Goal: Check status: Check status

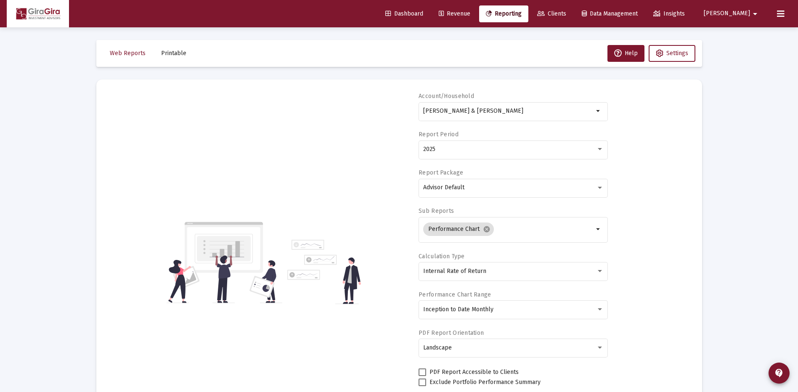
select select "View all"
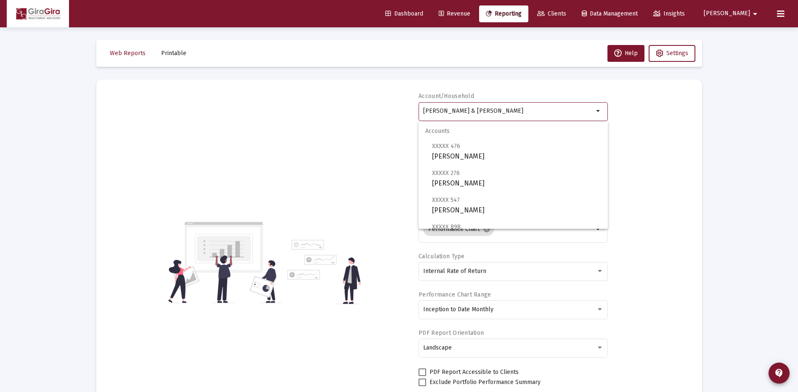
drag, startPoint x: 424, startPoint y: 109, endPoint x: 679, endPoint y: 109, distance: 254.6
click at [679, 109] on div "Account/Household [PERSON_NAME] & [PERSON_NAME] Household arrow_drop_down Repor…" at bounding box center [399, 262] width 581 height 341
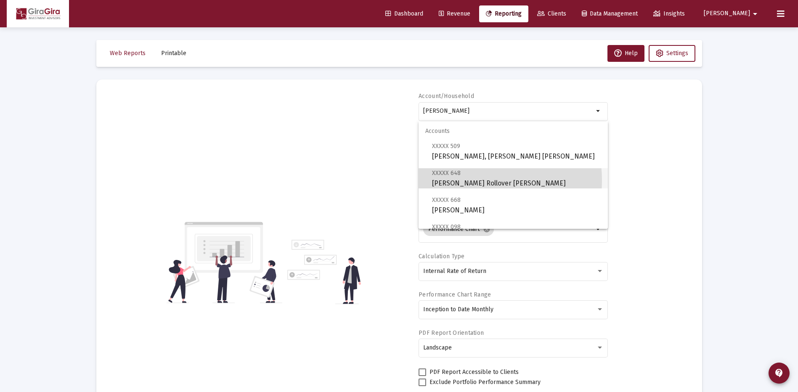
click at [459, 181] on span "XXXXX 648 [PERSON_NAME] Rollover [PERSON_NAME]" at bounding box center [516, 178] width 169 height 21
type input "[PERSON_NAME] Rollover [PERSON_NAME]"
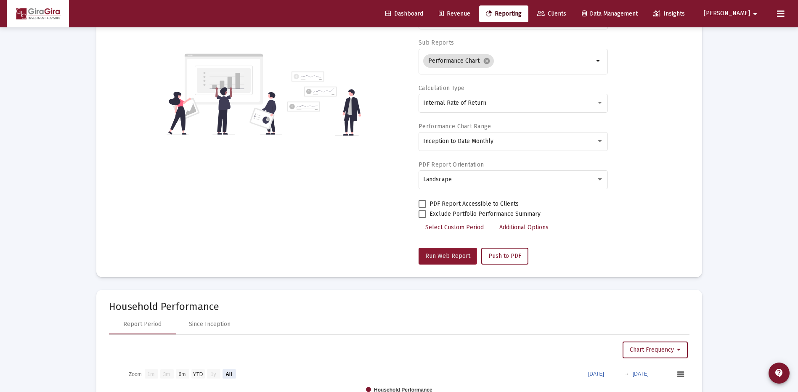
click at [433, 255] on span "Run Web Report" at bounding box center [447, 255] width 45 height 7
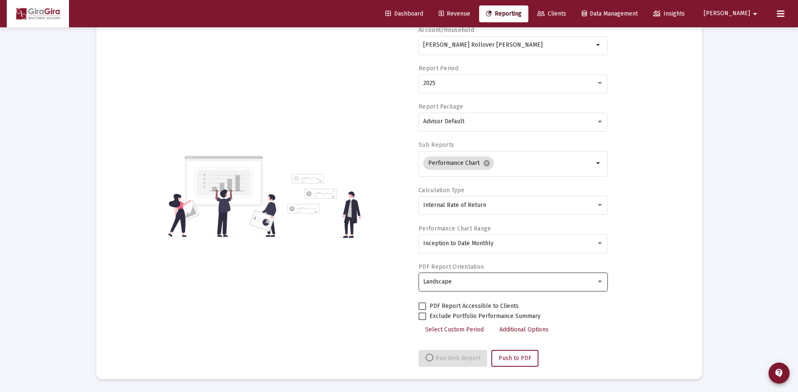
select select "View all"
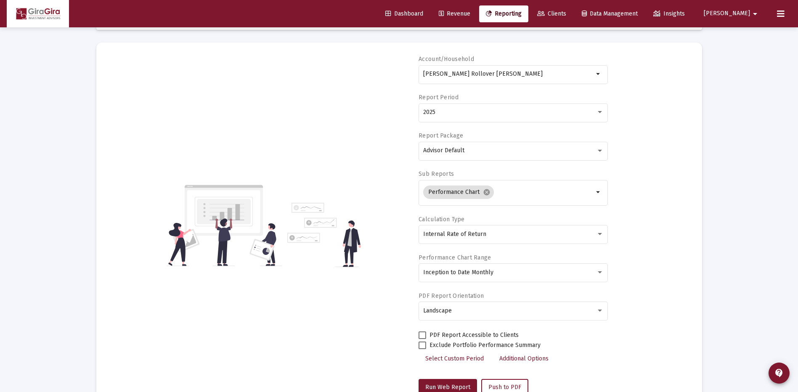
scroll to position [0, 0]
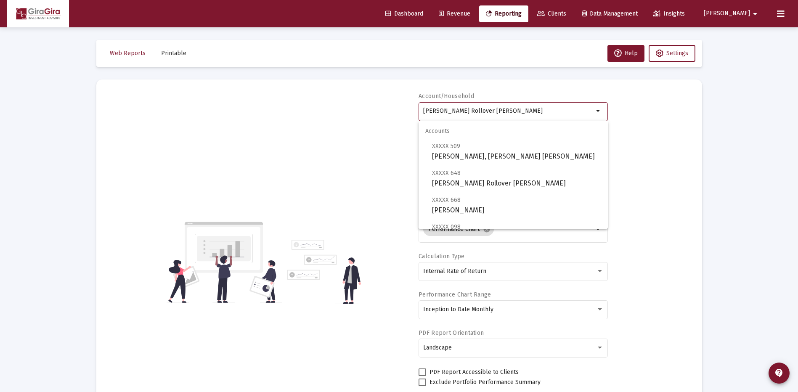
drag, startPoint x: 423, startPoint y: 109, endPoint x: 755, endPoint y: 134, distance: 332.6
click at [770, 117] on div "Loading... Web Reports Printable Help Settings Account/Household [PERSON_NAME] …" at bounding box center [399, 398] width 798 height 797
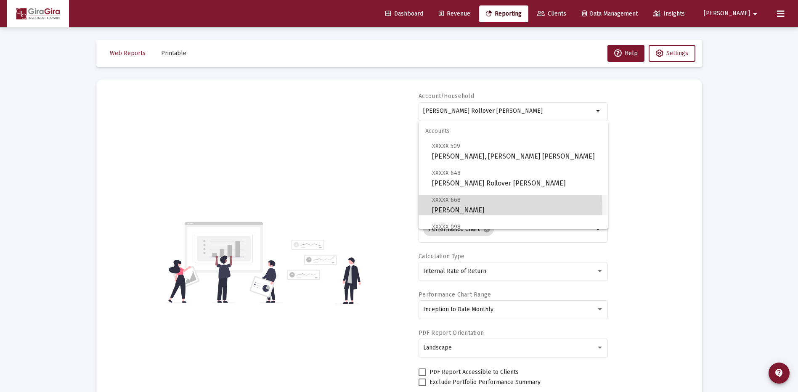
click at [475, 208] on span "XXXXX 668 [PERSON_NAME]" at bounding box center [516, 205] width 169 height 21
type input "[PERSON_NAME]"
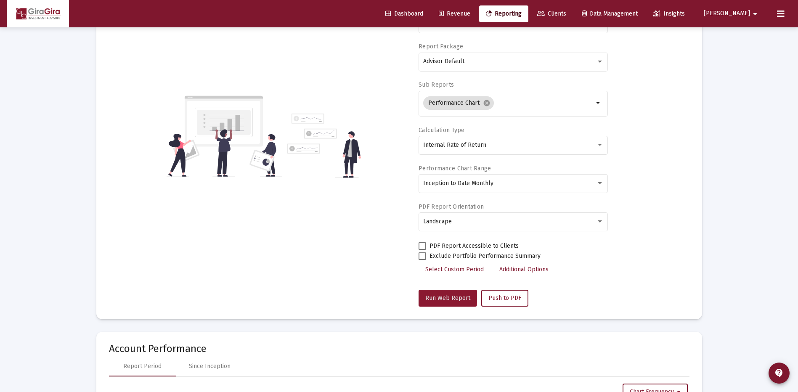
click at [446, 295] on span "Run Web Report" at bounding box center [447, 298] width 45 height 7
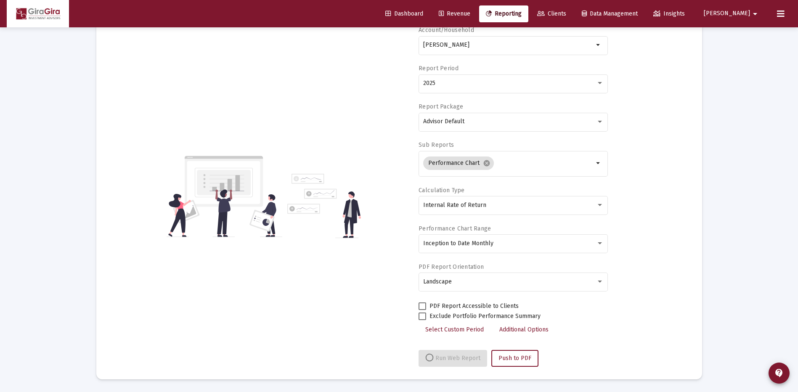
select select "View all"
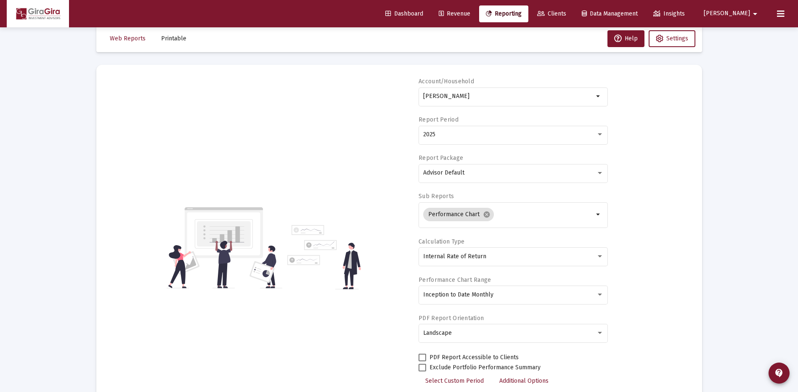
scroll to position [0, 0]
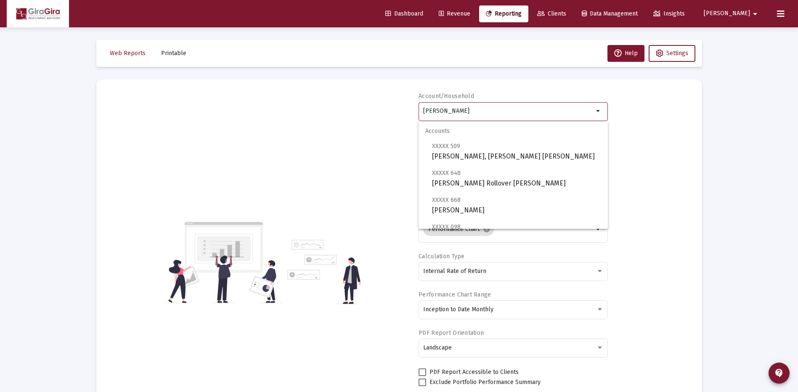
click at [436, 108] on input "[PERSON_NAME]" at bounding box center [508, 111] width 170 height 7
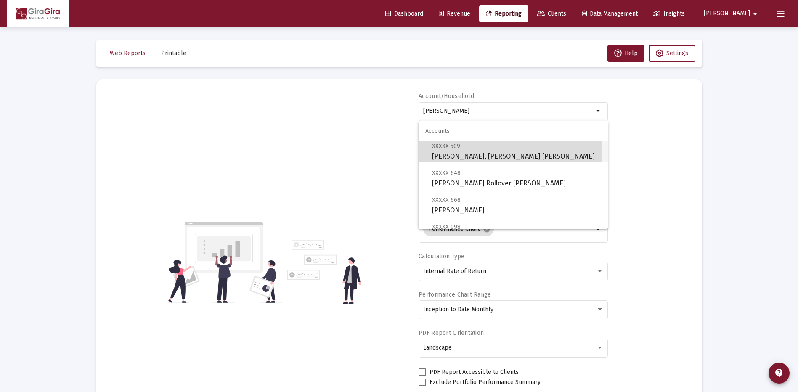
click at [456, 153] on span "XXXXX 509 [PERSON_NAME], [PERSON_NAME] [PERSON_NAME]" at bounding box center [516, 151] width 169 height 21
type input "[PERSON_NAME], [PERSON_NAME] [PERSON_NAME]"
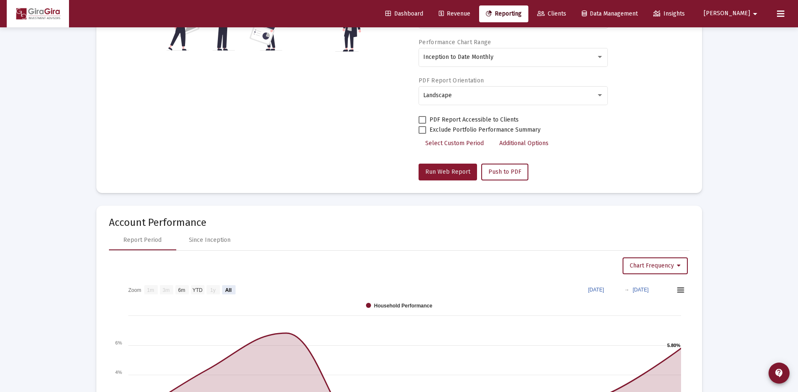
click at [456, 172] on span "Run Web Report" at bounding box center [447, 171] width 45 height 7
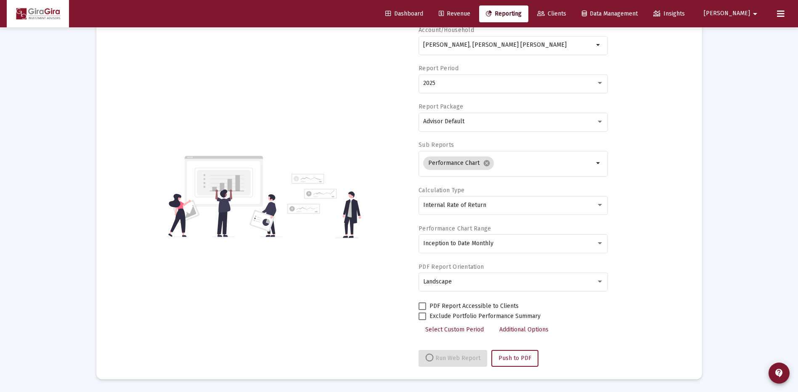
select select "View all"
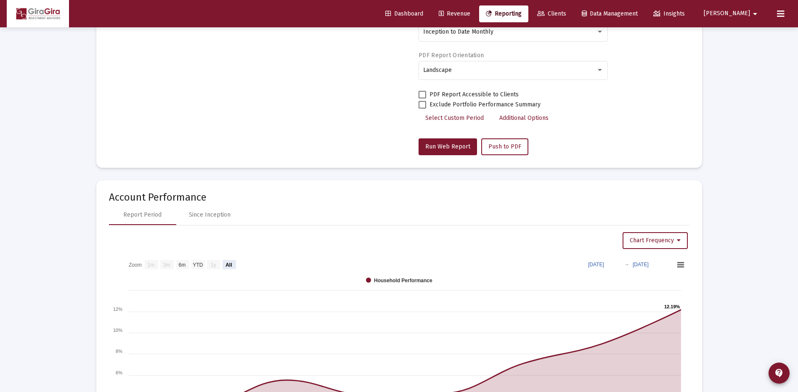
scroll to position [210, 0]
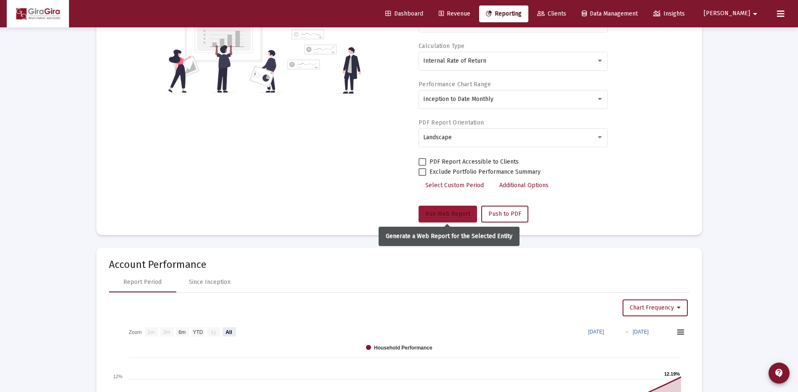
click at [446, 215] on span "Run Web Report" at bounding box center [447, 213] width 45 height 7
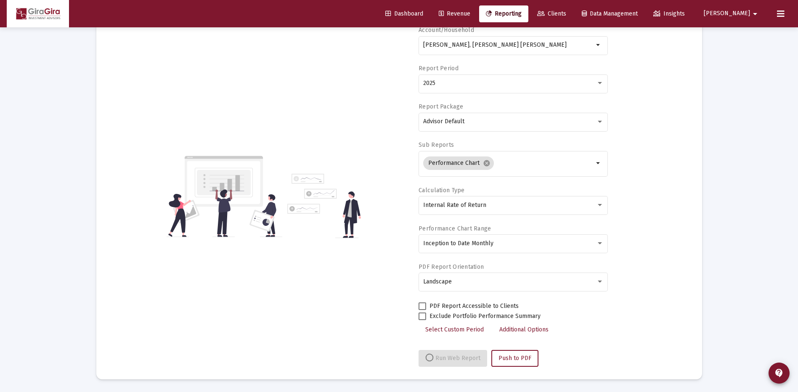
select select "View all"
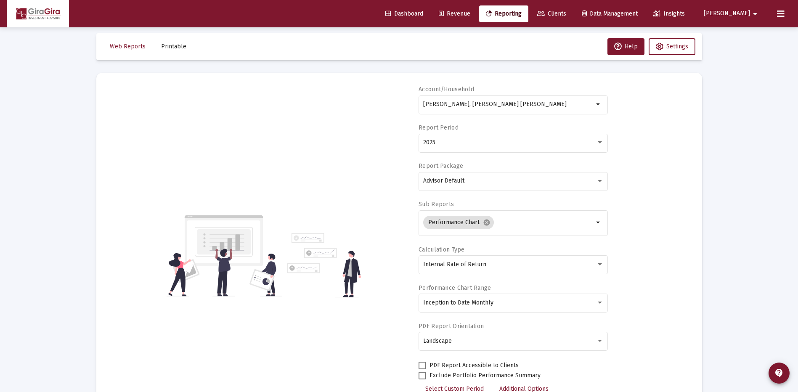
scroll to position [0, 0]
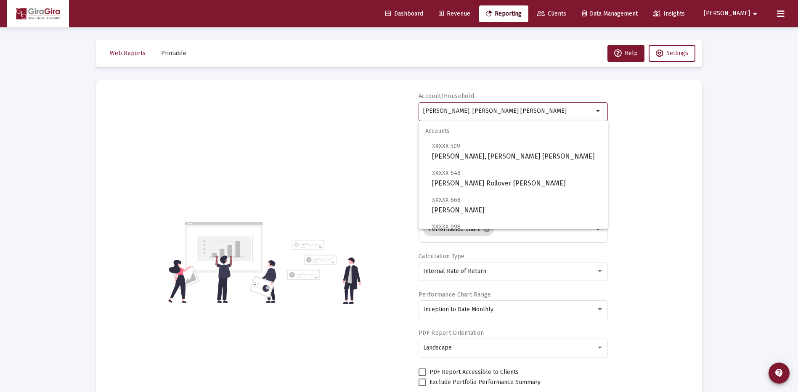
click at [440, 108] on input "[PERSON_NAME], [PERSON_NAME] [PERSON_NAME]" at bounding box center [508, 111] width 170 height 7
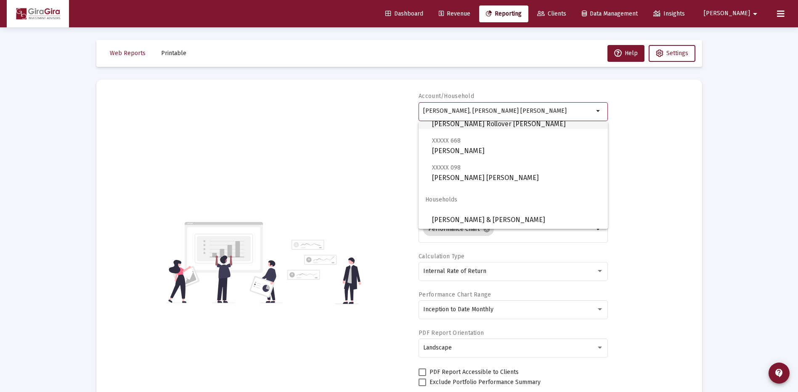
scroll to position [61, 0]
click at [478, 170] on span "XXXXX 098 [PERSON_NAME] [PERSON_NAME]" at bounding box center [516, 171] width 169 height 21
type input "[PERSON_NAME] [PERSON_NAME]"
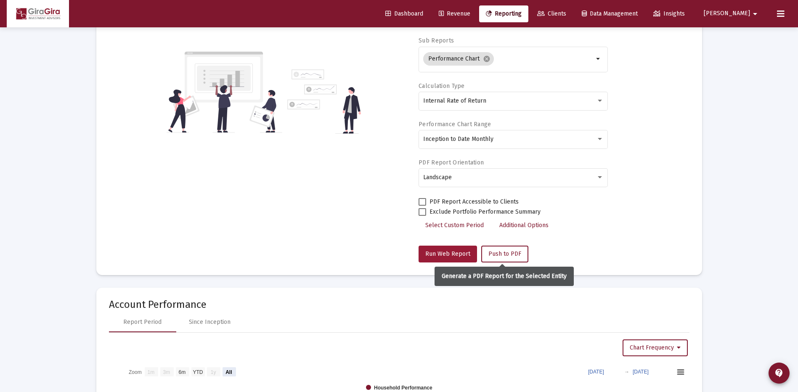
scroll to position [210, 0]
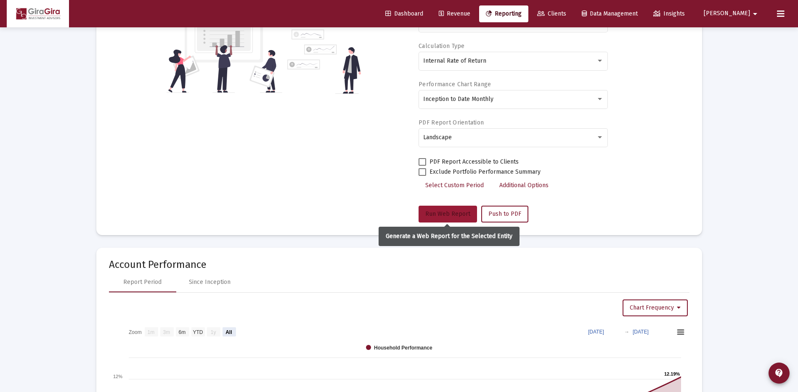
click at [441, 210] on button "Run Web Report" at bounding box center [448, 214] width 58 height 17
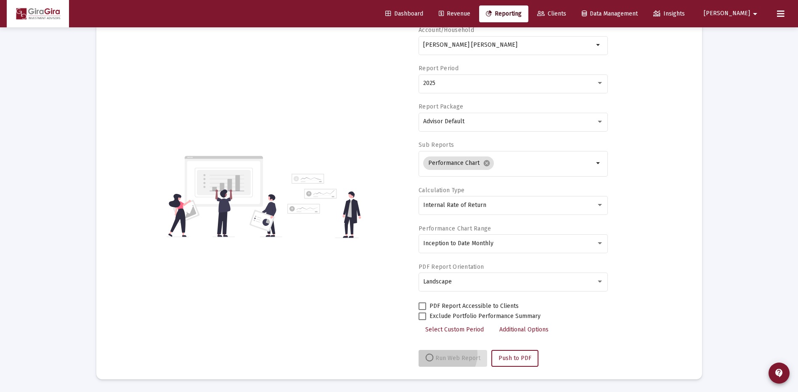
scroll to position [66, 0]
select select "View all"
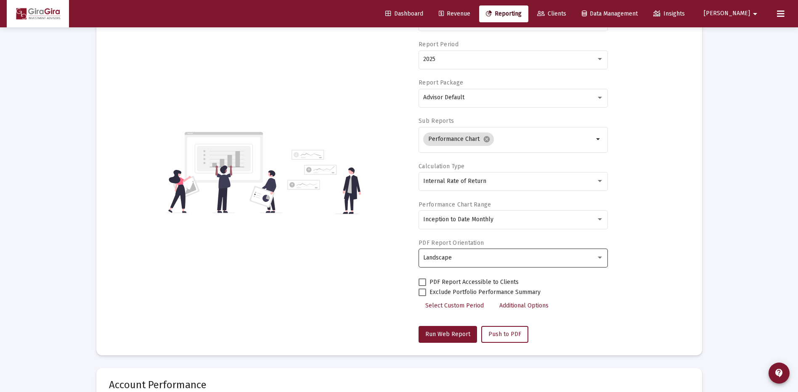
scroll to position [0, 0]
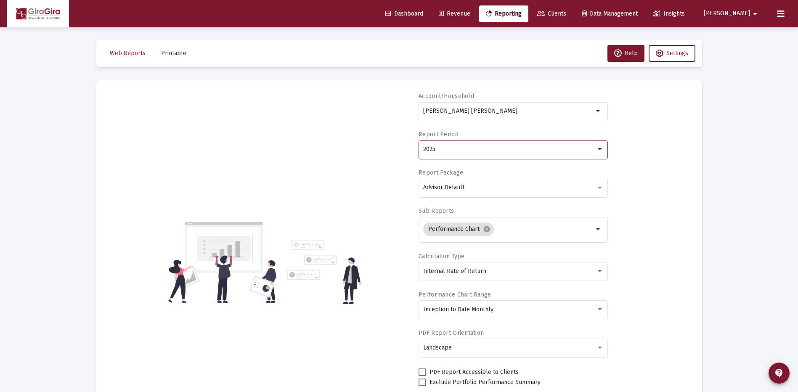
click at [430, 151] on span "2025" at bounding box center [429, 149] width 12 height 7
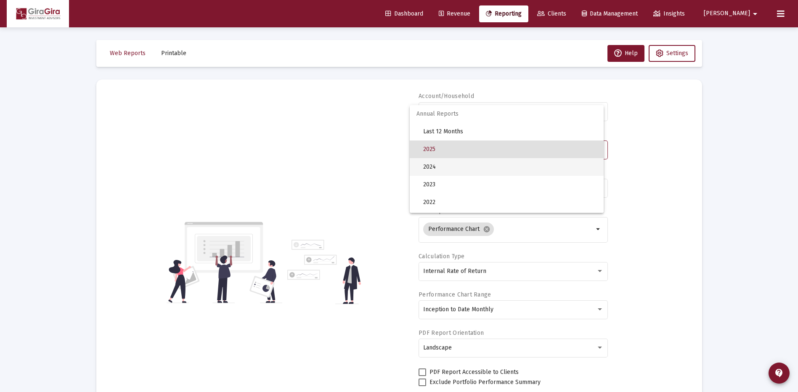
click at [432, 167] on span "2024" at bounding box center [510, 167] width 174 height 18
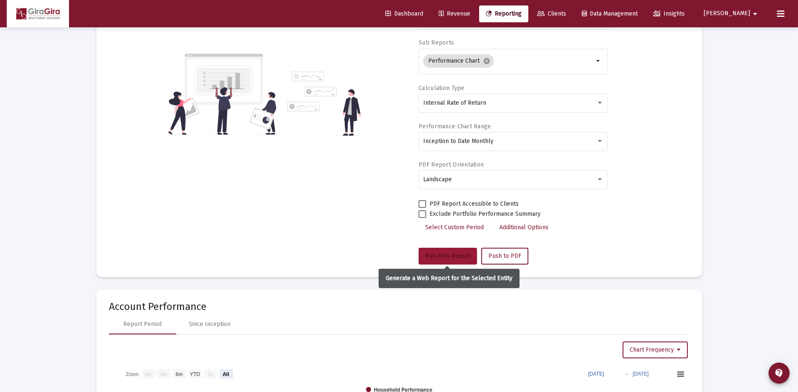
click at [441, 252] on button "Run Web Report" at bounding box center [448, 256] width 58 height 17
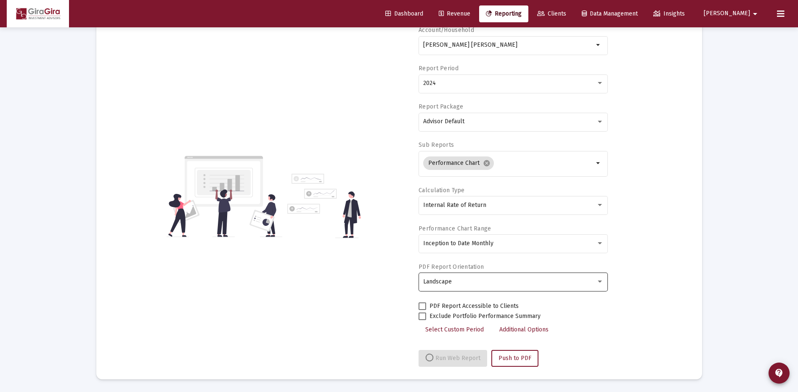
select select "View all"
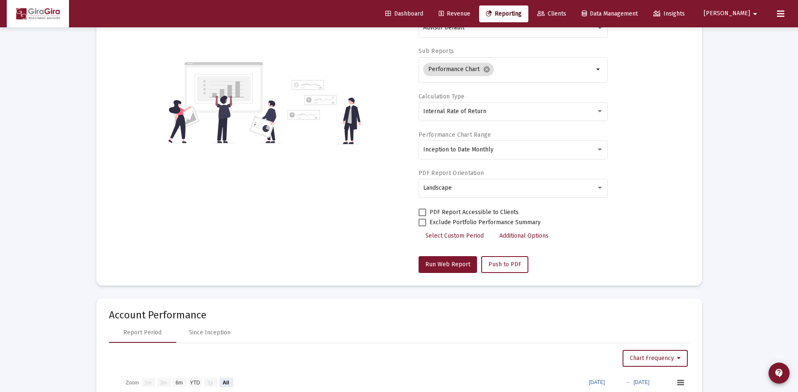
scroll to position [42, 0]
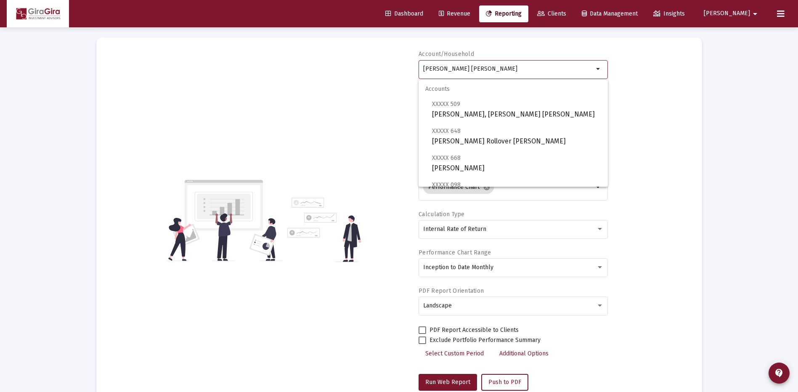
click at [453, 68] on input "[PERSON_NAME] [PERSON_NAME]" at bounding box center [508, 69] width 170 height 7
click at [469, 163] on span "XXXXX 668 [PERSON_NAME]" at bounding box center [516, 163] width 169 height 21
type input "[PERSON_NAME]"
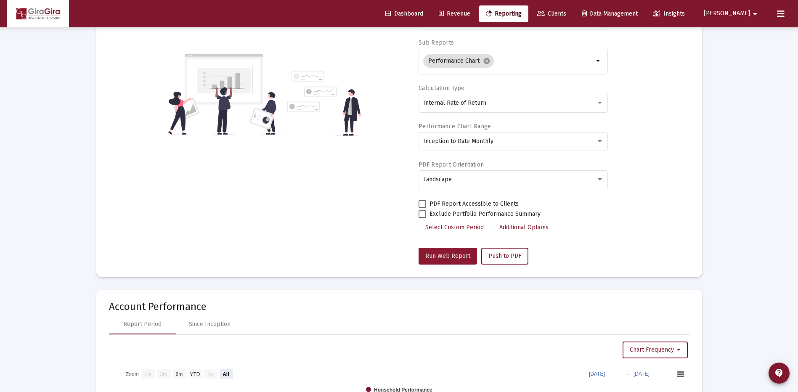
click at [450, 253] on span "Run Web Report" at bounding box center [447, 255] width 45 height 7
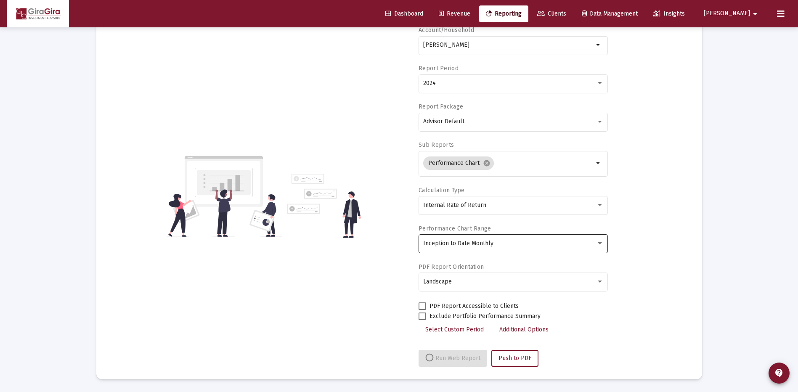
select select "View all"
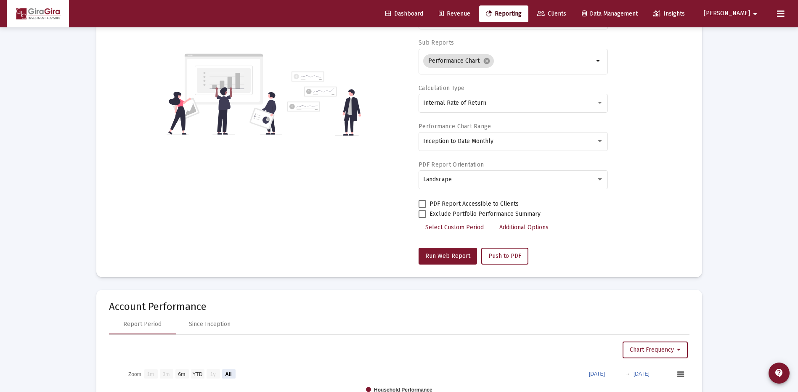
scroll to position [0, 0]
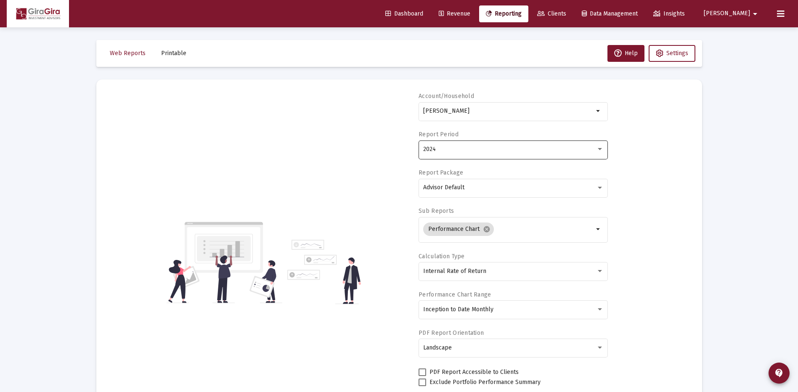
click at [437, 150] on div "2024" at bounding box center [509, 149] width 173 height 7
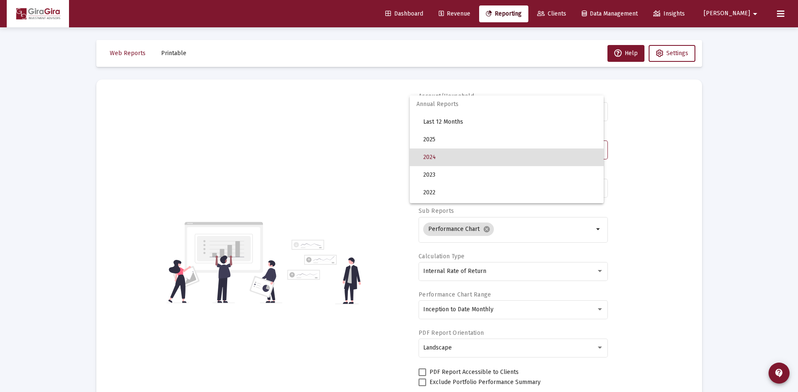
scroll to position [8, 0]
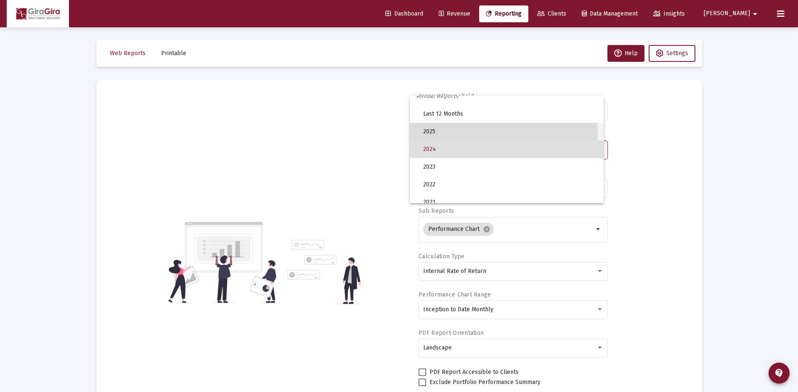
click at [434, 134] on span "2025" at bounding box center [510, 132] width 174 height 18
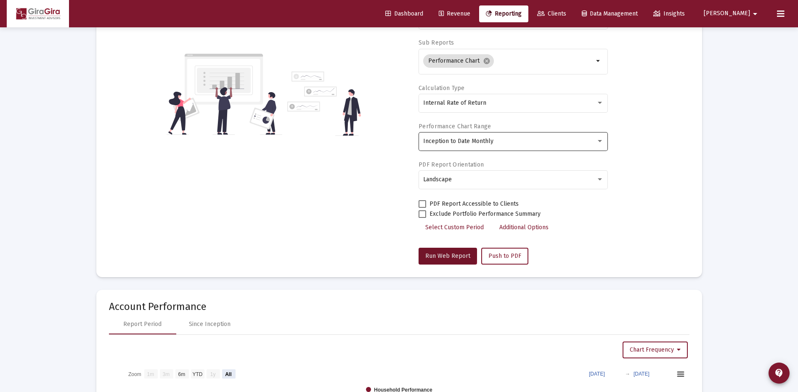
click at [441, 253] on span "Run Web Report" at bounding box center [447, 255] width 45 height 7
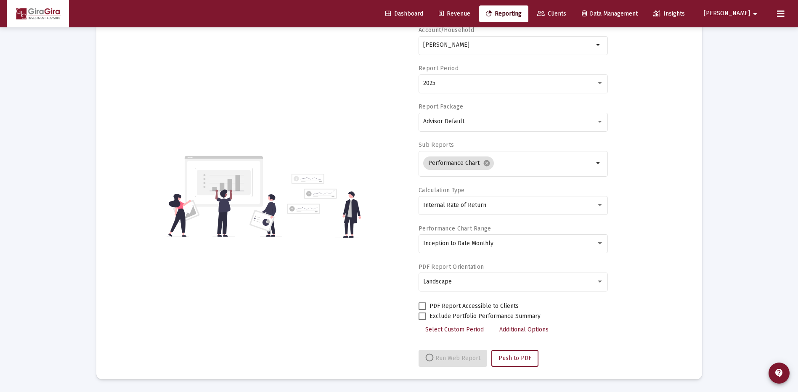
select select "View all"
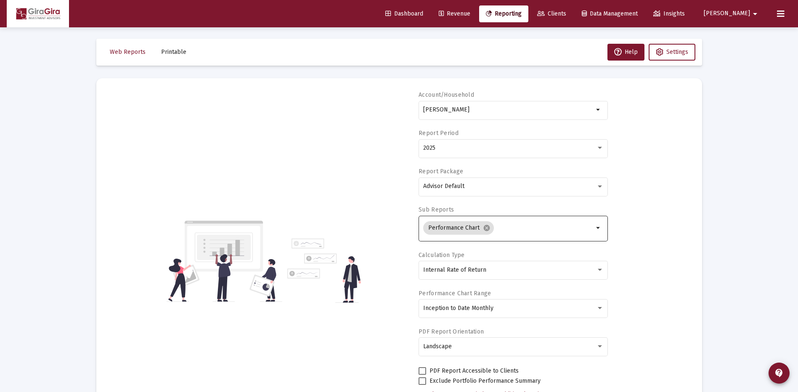
scroll to position [0, 0]
click at [424, 148] on span "2025" at bounding box center [429, 149] width 12 height 7
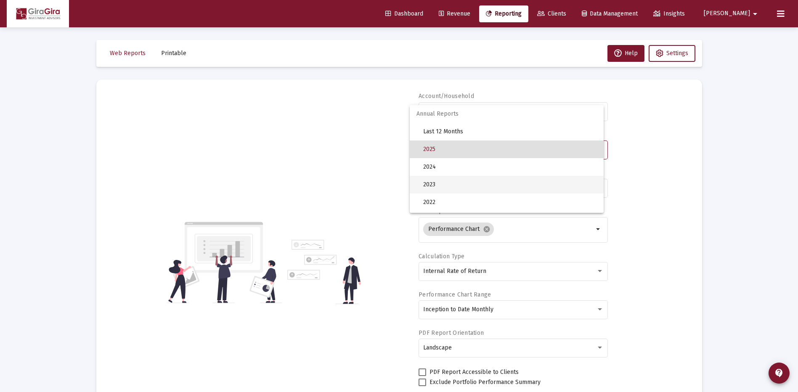
click at [437, 183] on span "2023" at bounding box center [510, 185] width 174 height 18
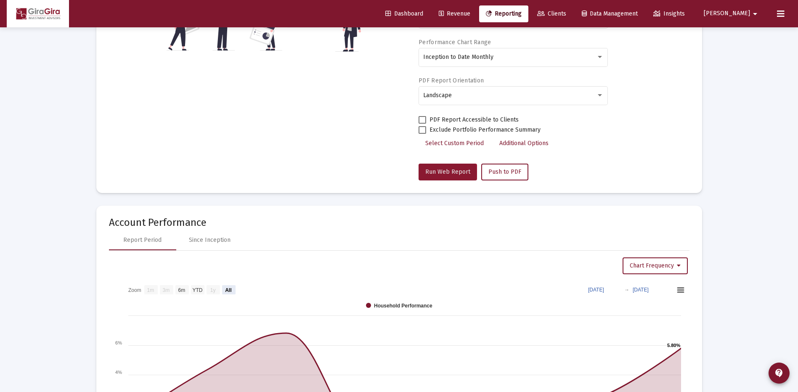
click at [444, 173] on span "Run Web Report" at bounding box center [447, 171] width 45 height 7
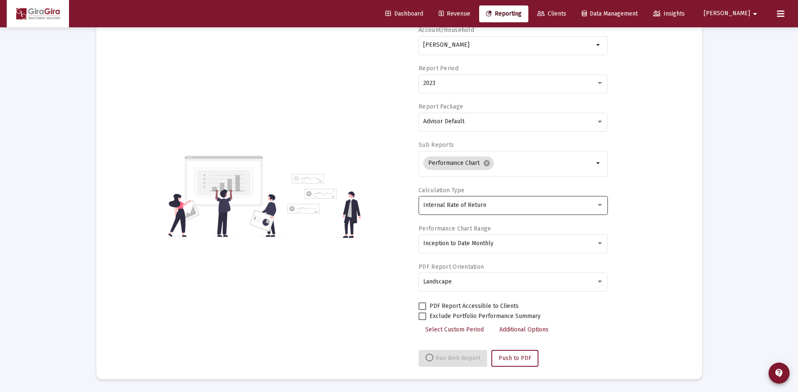
select select "View all"
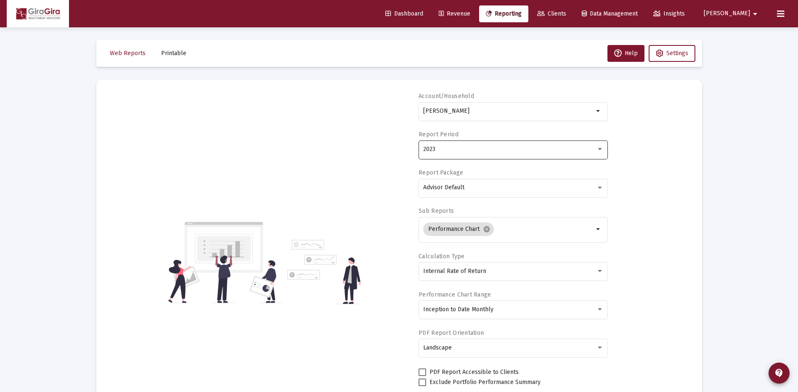
click at [430, 148] on span "2023" at bounding box center [429, 149] width 12 height 7
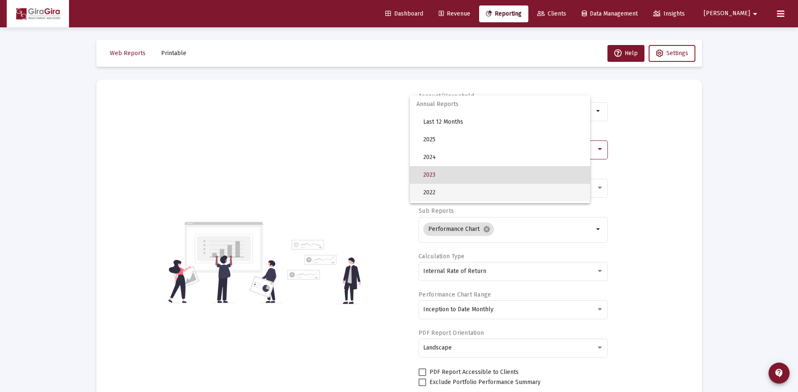
scroll to position [26, 0]
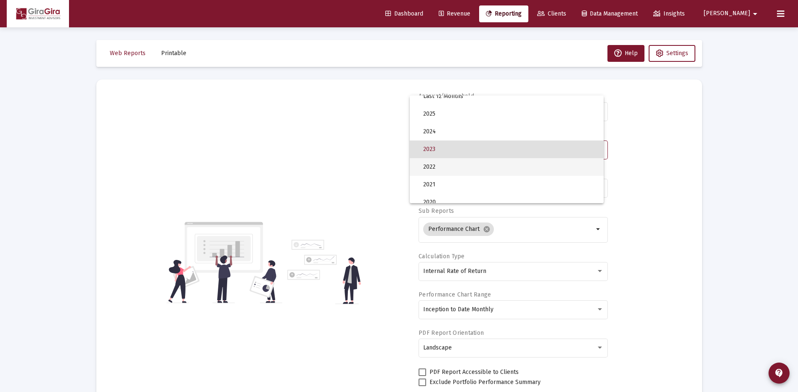
click at [437, 167] on span "2022" at bounding box center [510, 167] width 174 height 18
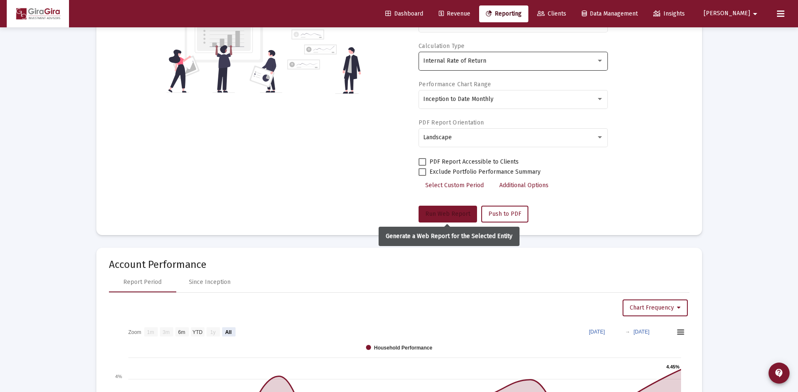
click at [458, 211] on span "Run Web Report" at bounding box center [447, 213] width 45 height 7
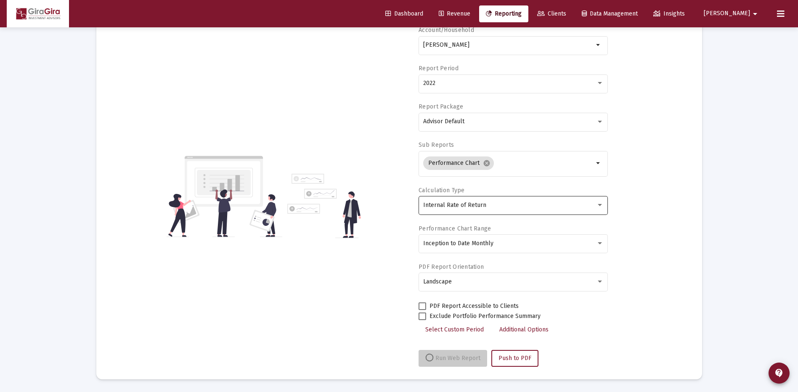
select select "View all"
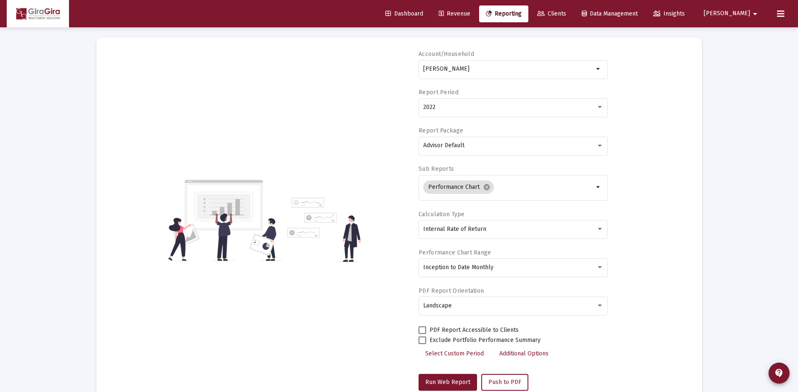
scroll to position [0, 0]
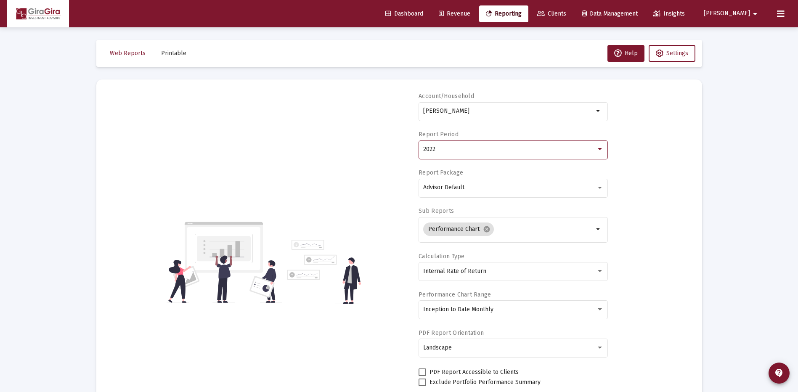
click at [427, 149] on span "2022" at bounding box center [429, 149] width 12 height 7
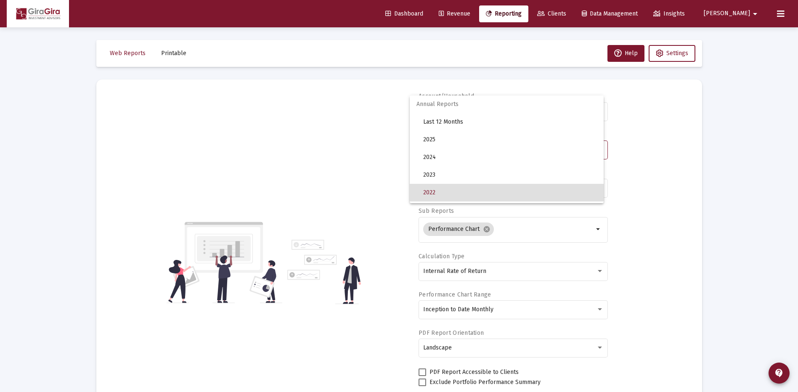
scroll to position [43, 0]
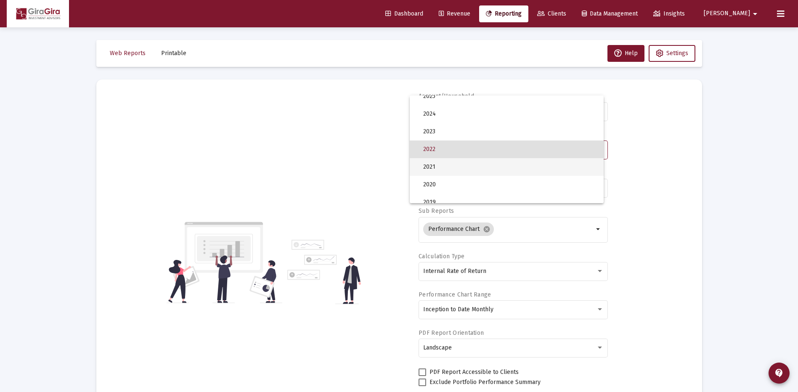
click at [443, 171] on span "2021" at bounding box center [510, 167] width 174 height 18
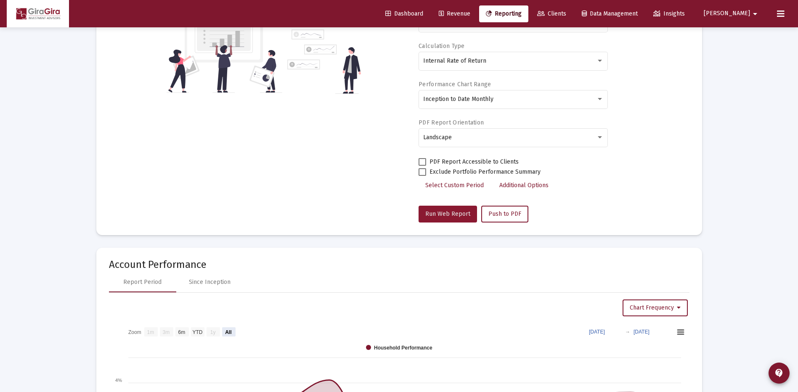
click at [451, 216] on span "Run Web Report" at bounding box center [447, 213] width 45 height 7
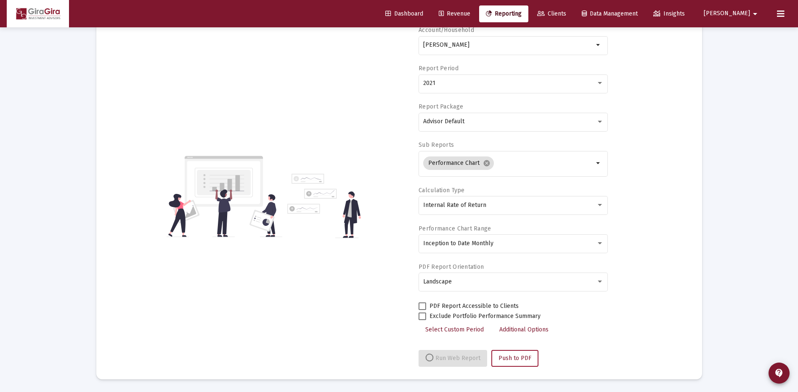
select select "View all"
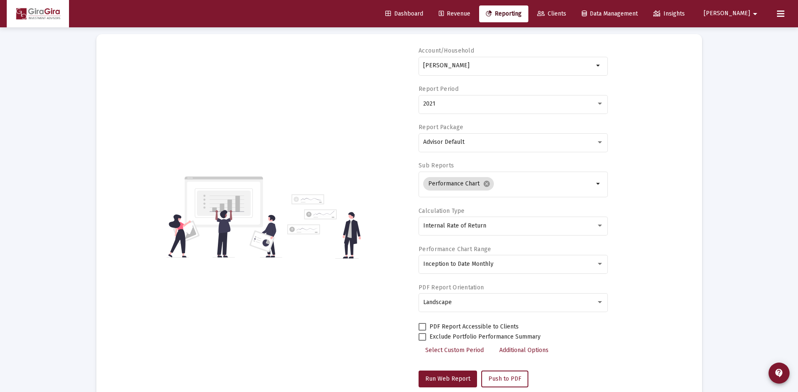
scroll to position [42, 0]
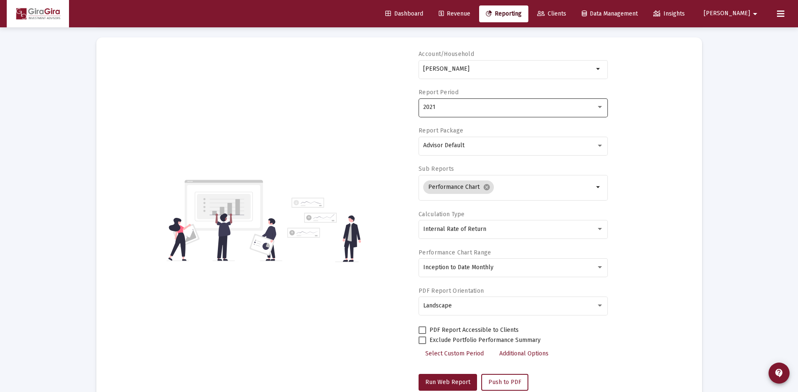
click at [429, 107] on span "2021" at bounding box center [429, 107] width 12 height 7
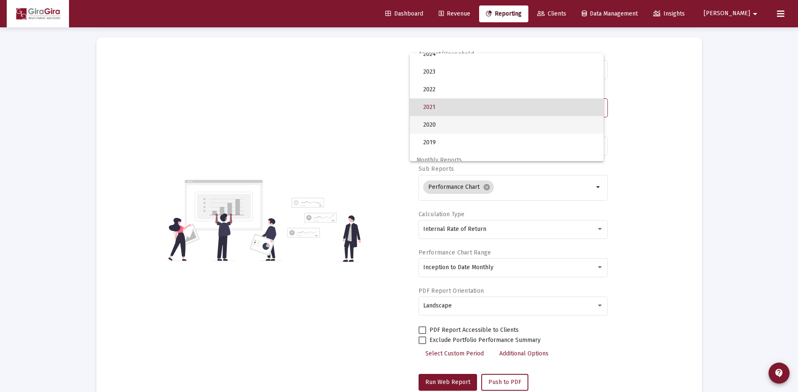
click at [429, 125] on span "2020" at bounding box center [510, 125] width 174 height 18
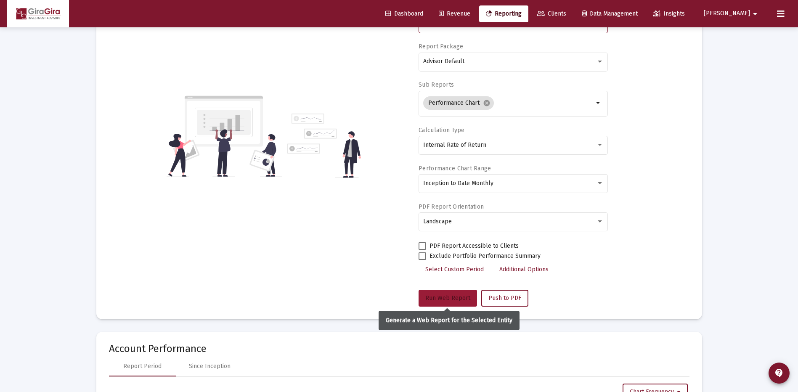
click at [435, 295] on span "Run Web Report" at bounding box center [447, 298] width 45 height 7
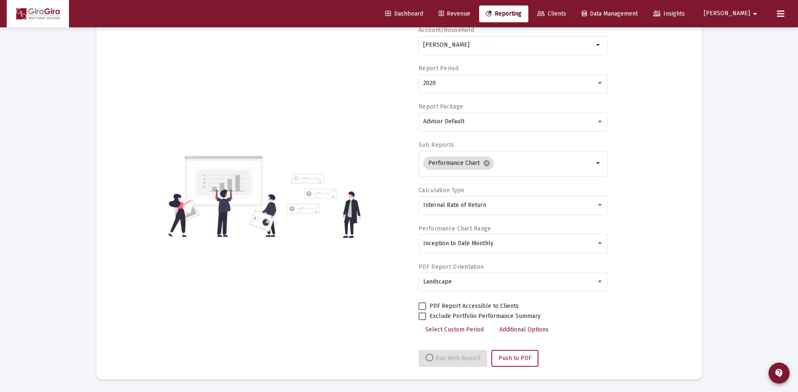
select select "View all"
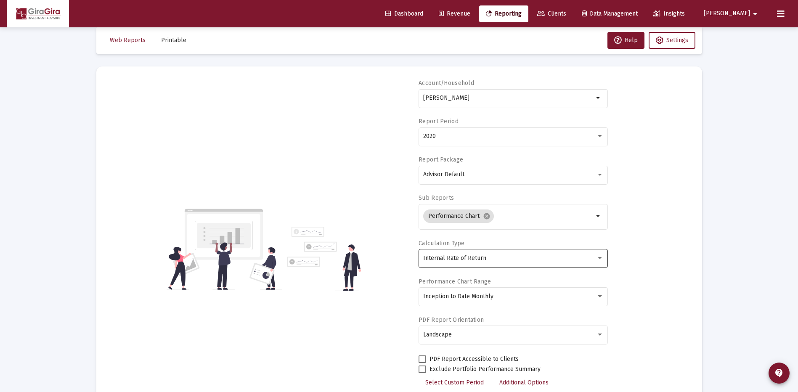
scroll to position [0, 0]
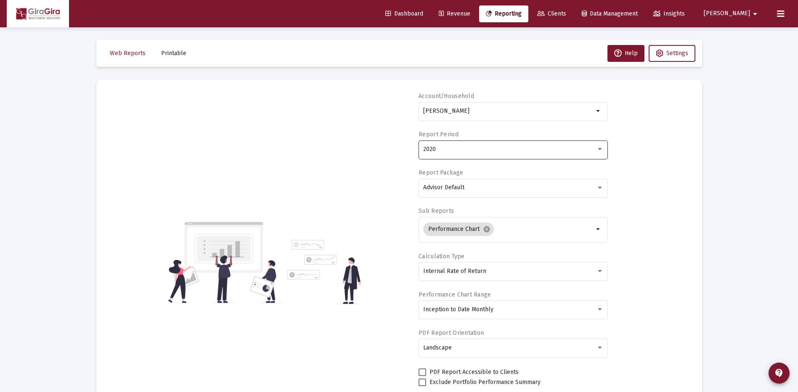
click at [438, 148] on div "2020" at bounding box center [509, 149] width 173 height 7
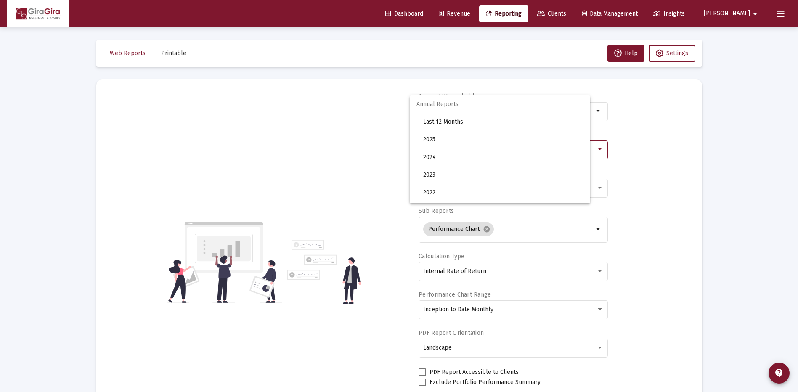
scroll to position [79, 0]
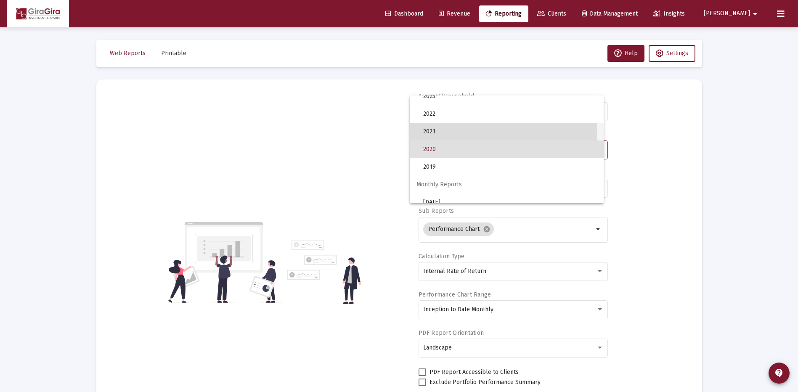
click at [433, 132] on span "2021" at bounding box center [510, 132] width 174 height 18
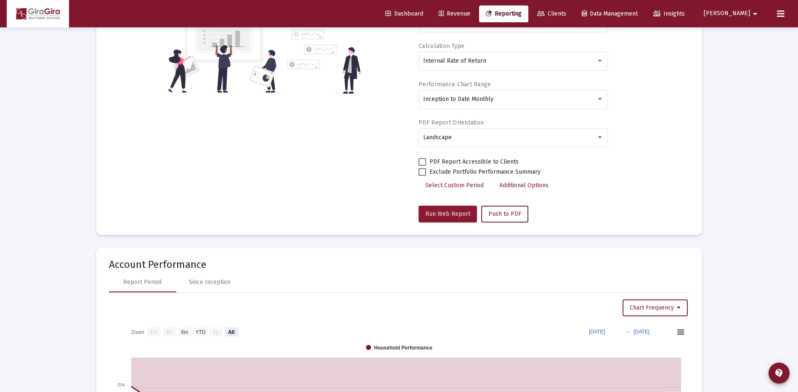
click at [439, 215] on span "Run Web Report" at bounding box center [447, 213] width 45 height 7
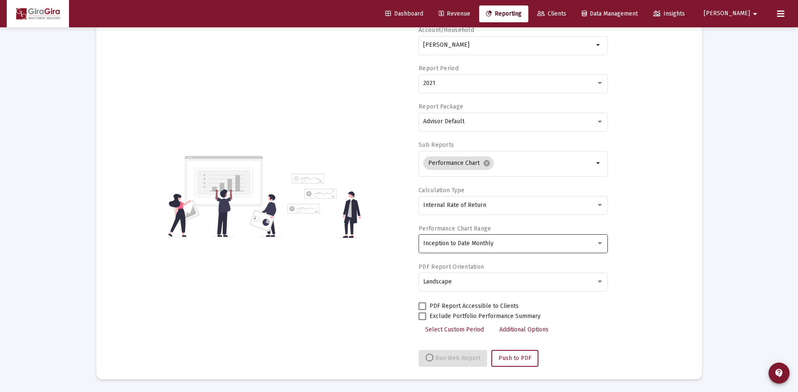
select select "View all"
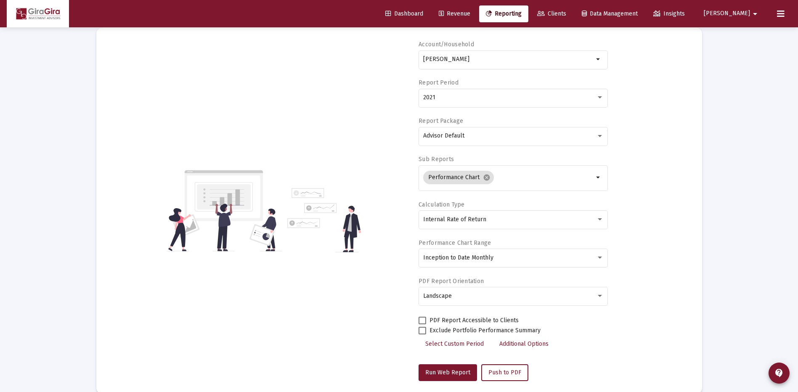
scroll to position [0, 0]
